Goal: Task Accomplishment & Management: Use online tool/utility

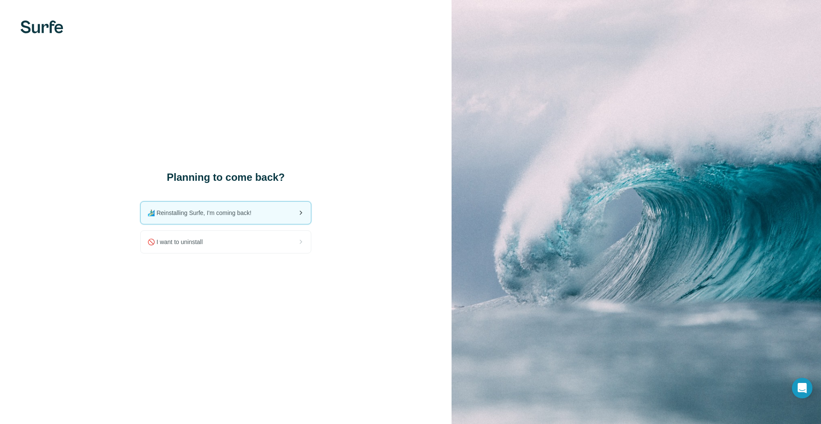
click at [283, 212] on div "🏄🏻‍♂️ Reinstalling Surfe, I'm coming back!" at bounding box center [226, 213] width 170 height 22
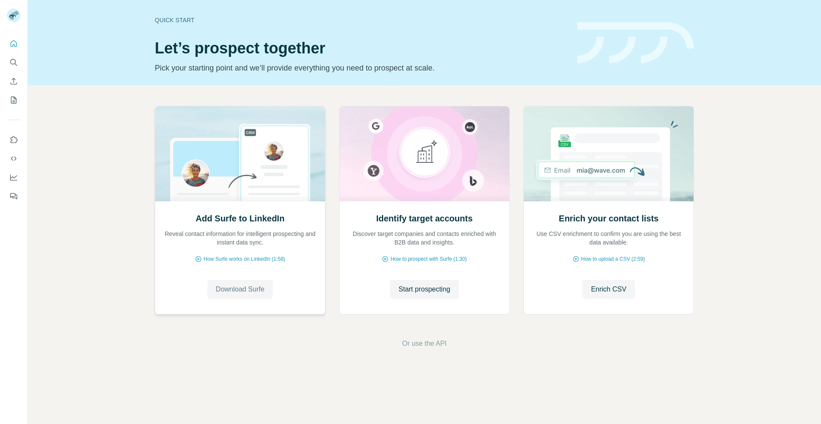
click at [251, 284] on span "Download Surfe" at bounding box center [240, 289] width 49 height 10
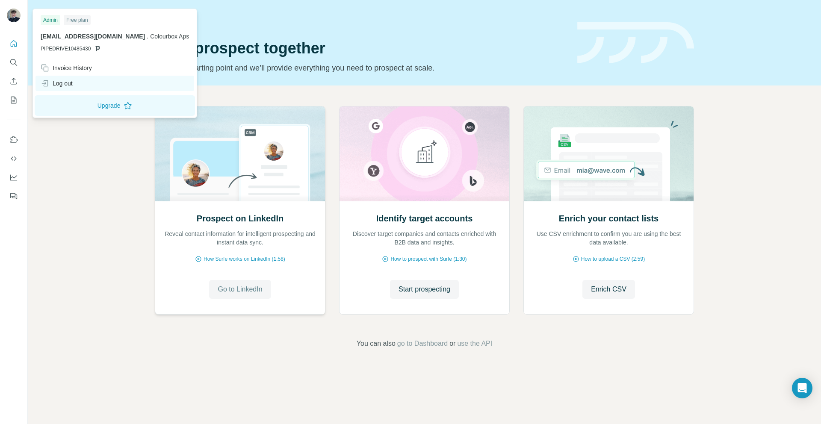
click at [73, 83] on div "Log out" at bounding box center [57, 83] width 32 height 9
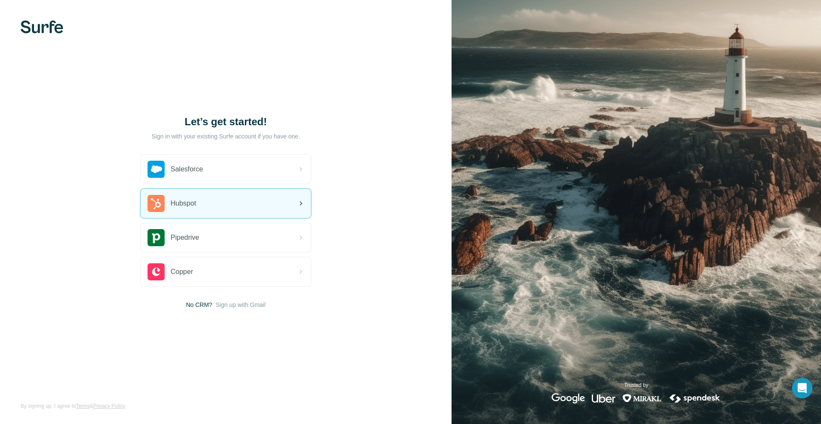
click at [206, 209] on div "Hubspot" at bounding box center [226, 203] width 170 height 29
